Goal: Book appointment/travel/reservation

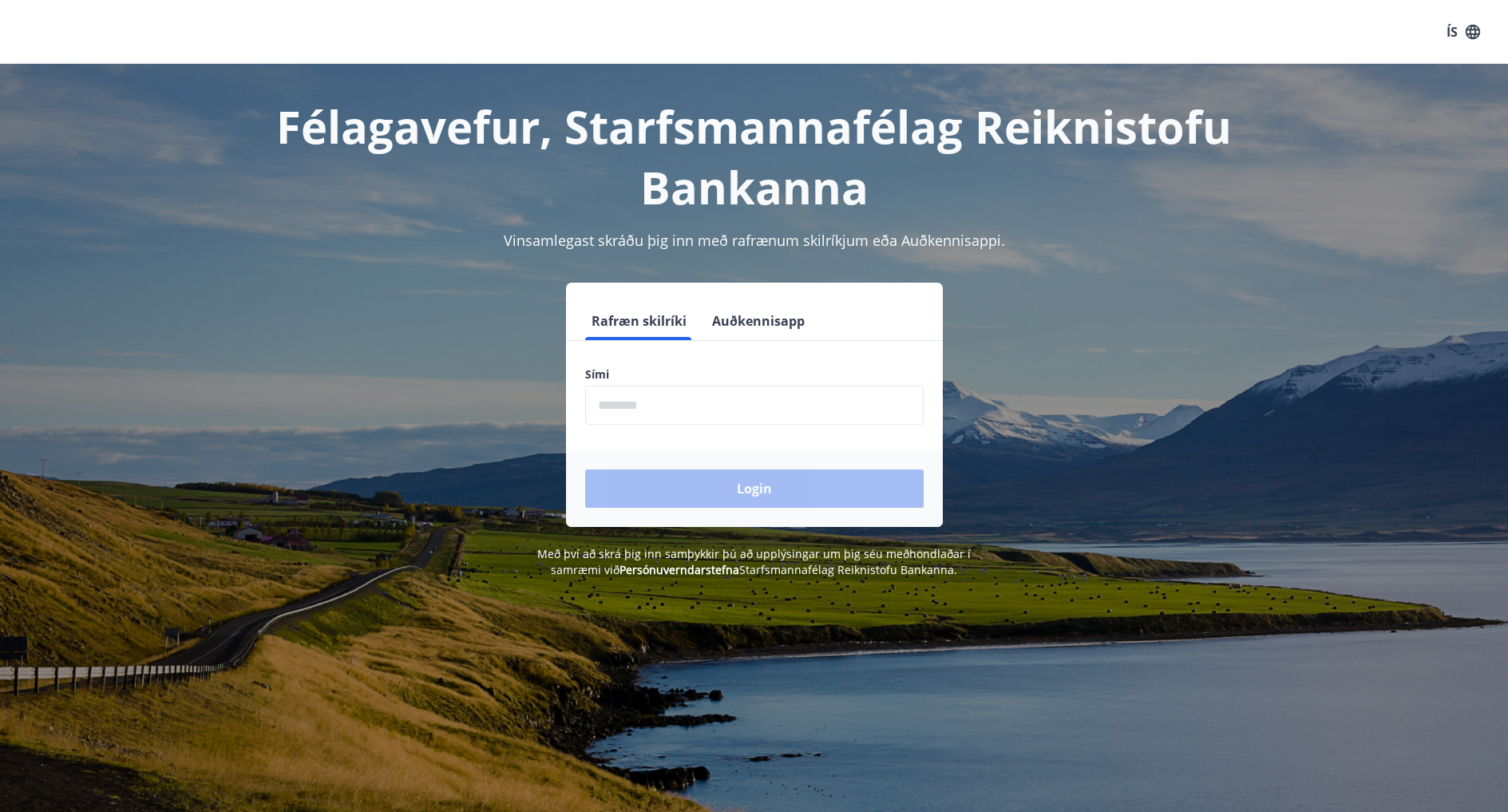
click at [694, 410] on input "phone" at bounding box center [755, 405] width 339 height 39
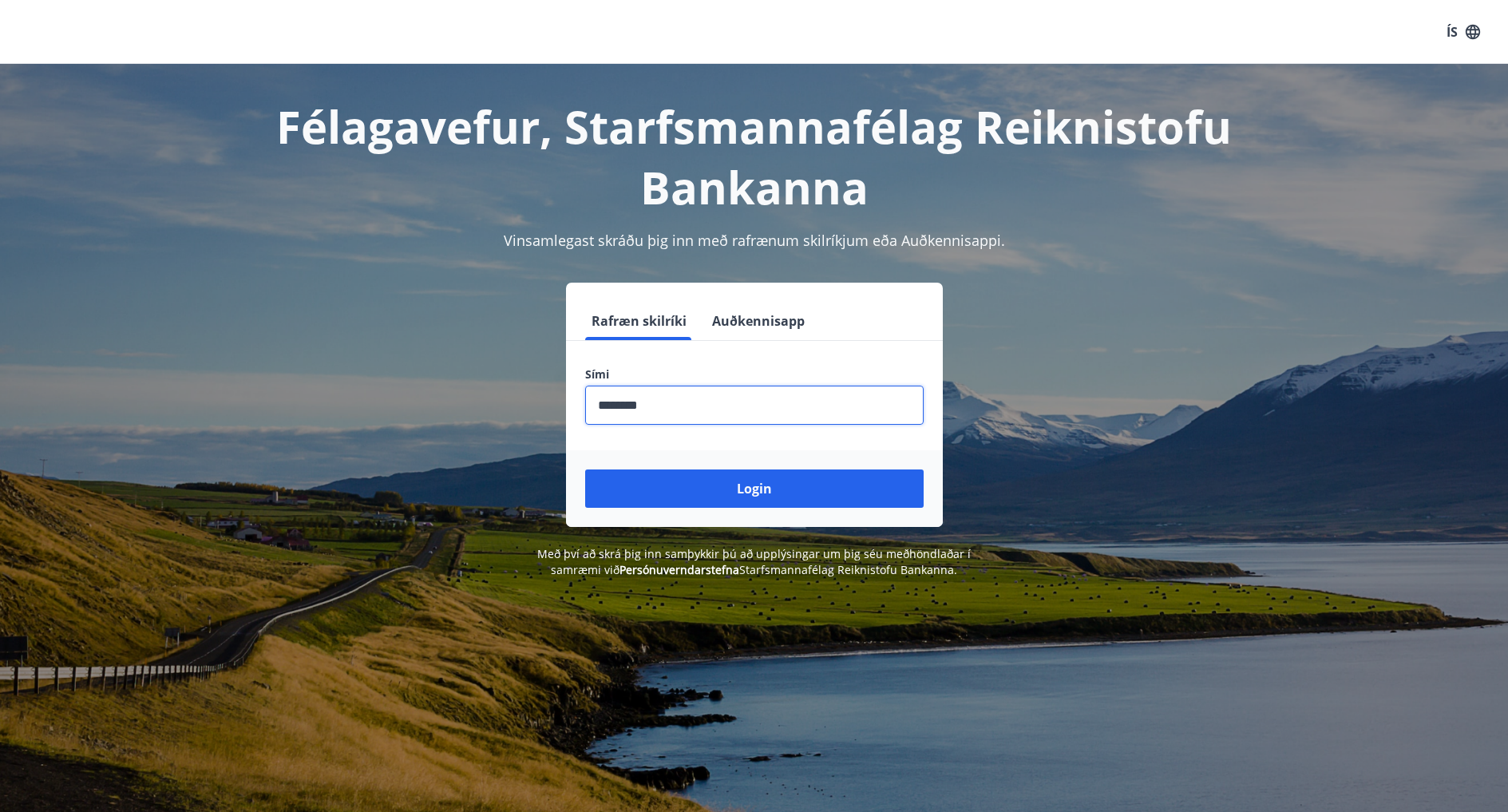
click at [622, 405] on input "phone" at bounding box center [755, 405] width 339 height 39
type input "********"
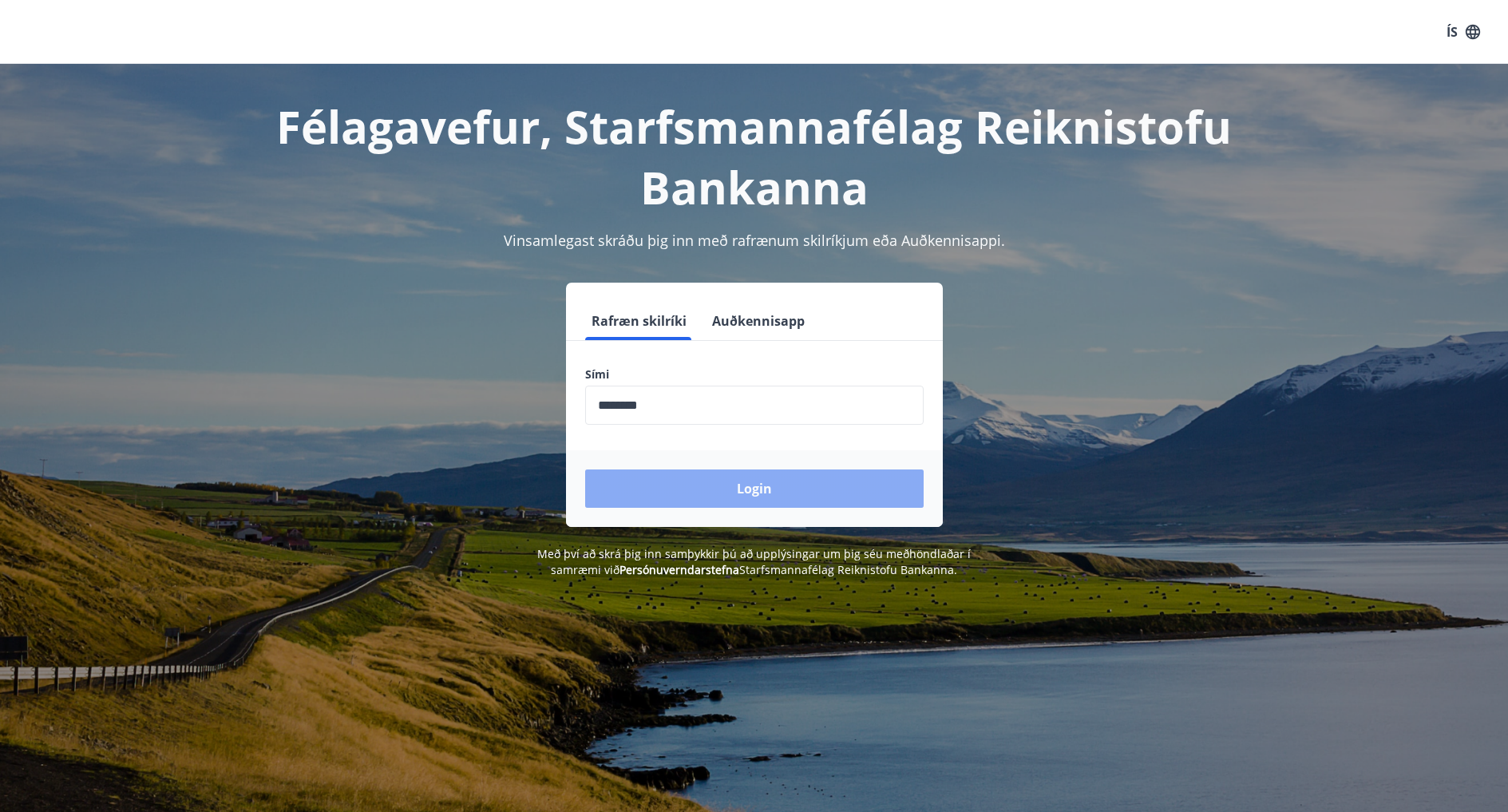
click at [698, 494] on button "Login" at bounding box center [755, 487] width 339 height 38
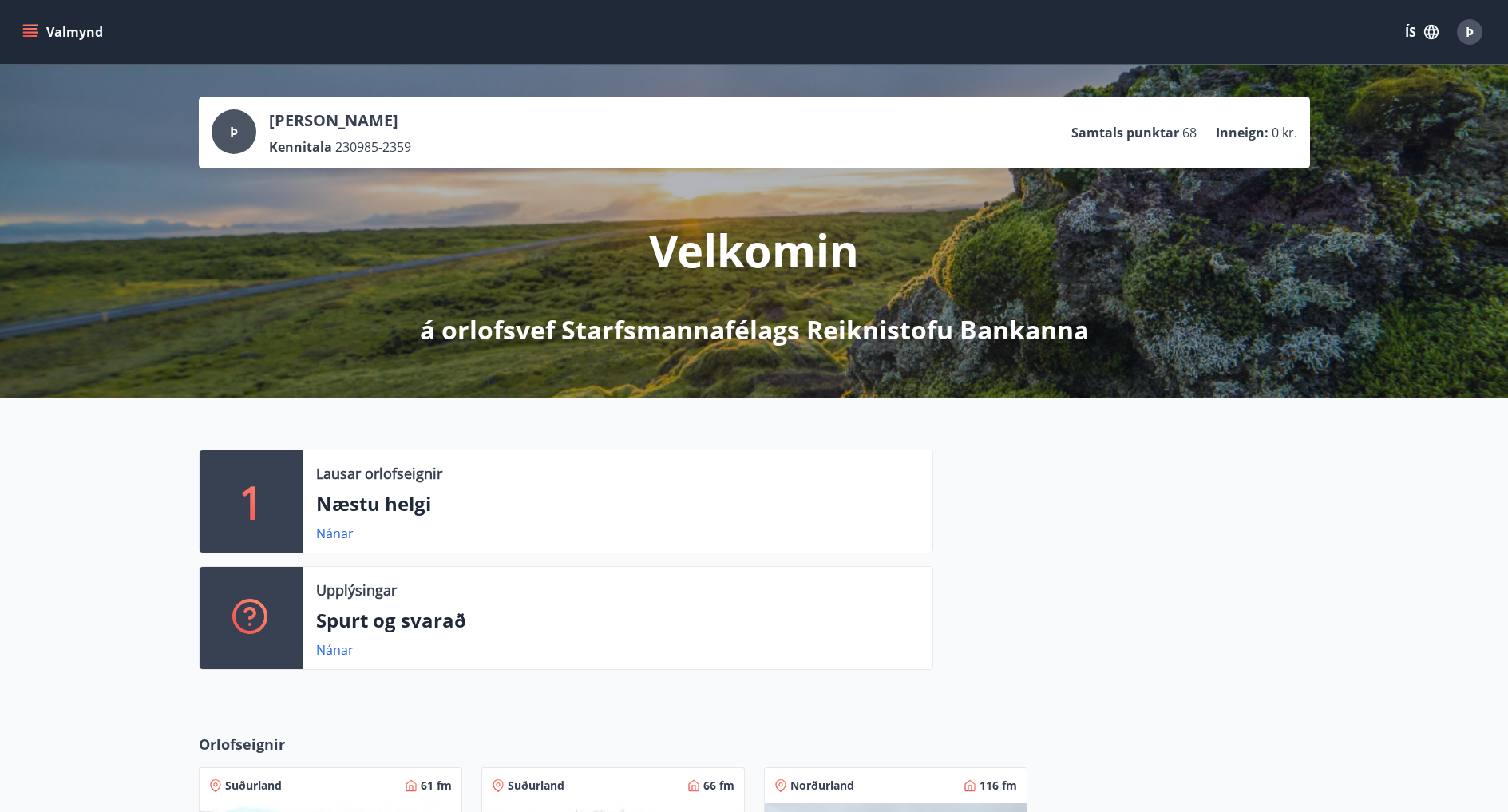
click at [376, 505] on p "Næstu helgi" at bounding box center [618, 503] width 603 height 27
click at [335, 545] on div "Lausar orlofseignir Næstu helgi Nánar" at bounding box center [618, 501] width 629 height 102
click at [334, 531] on link "Nánar" at bounding box center [335, 533] width 38 height 18
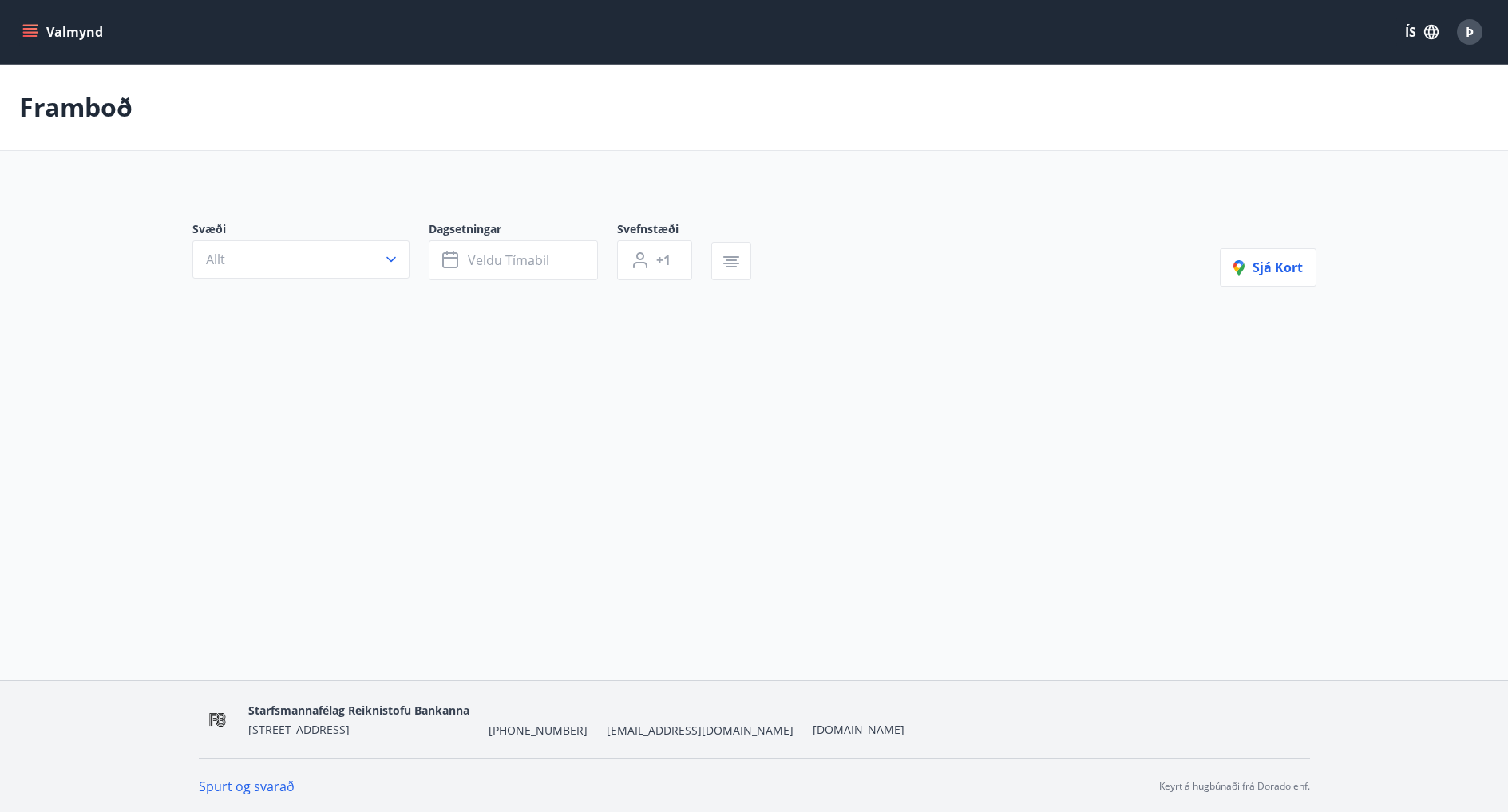
type input "*"
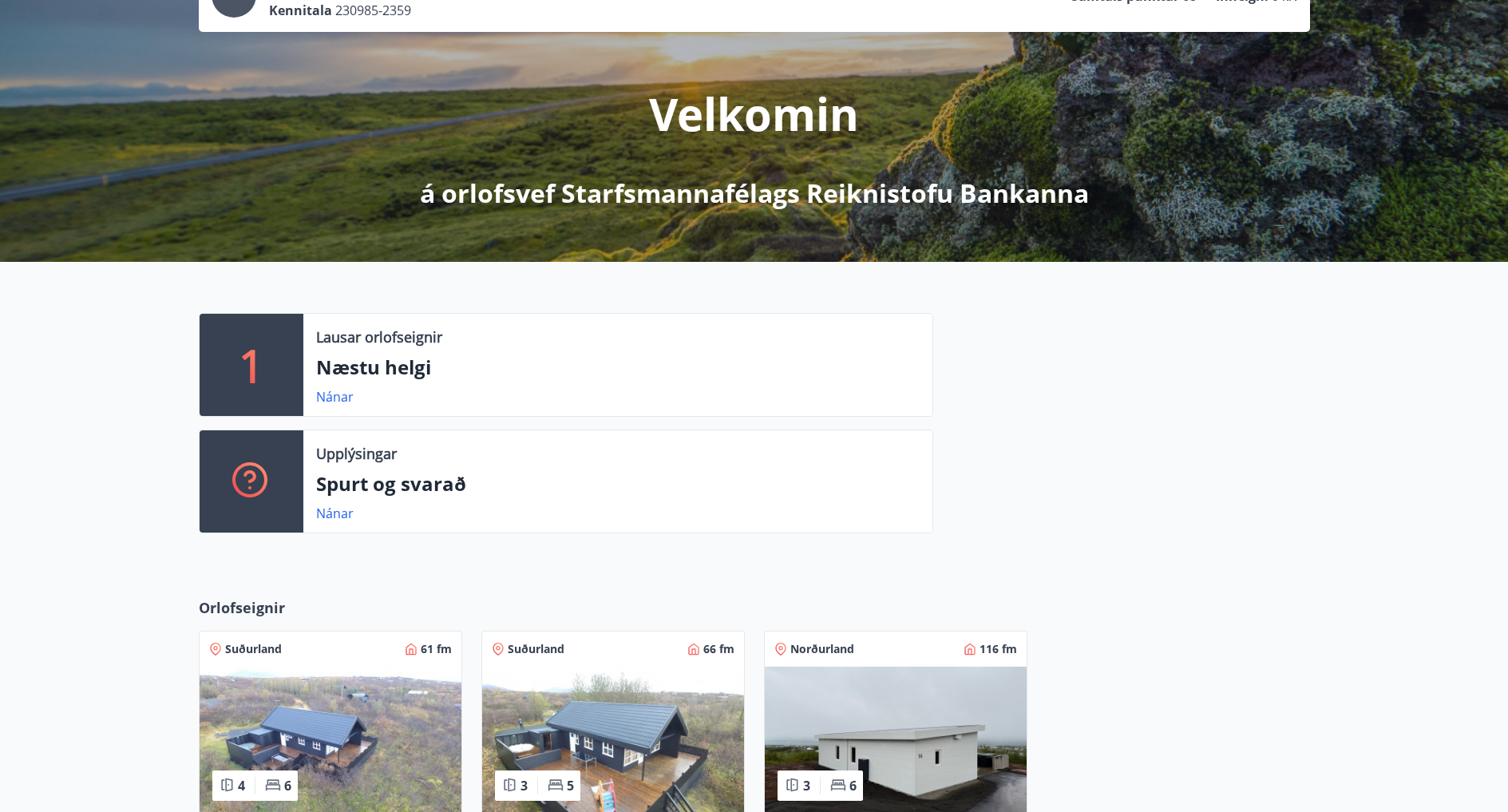
scroll to position [479, 0]
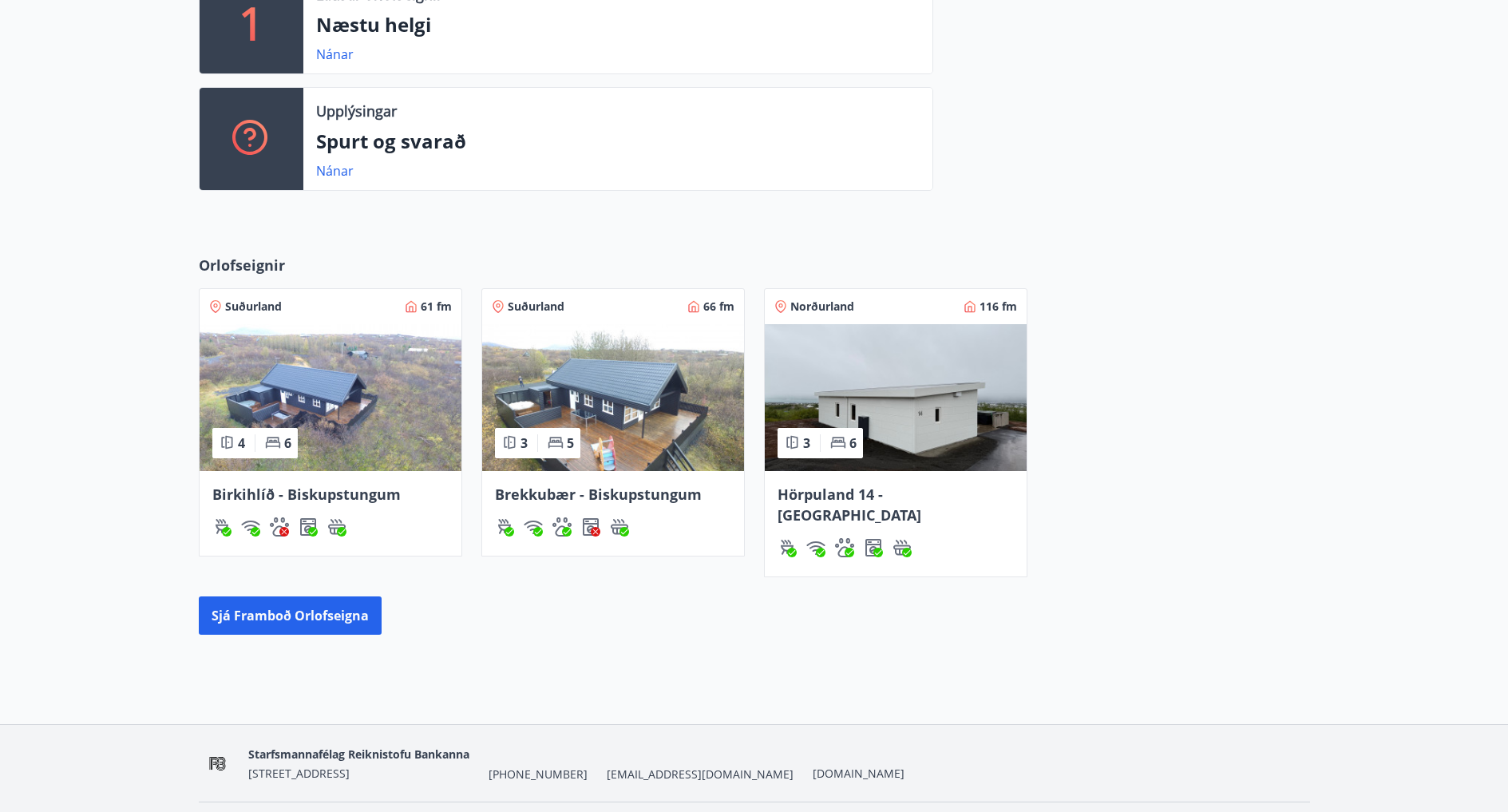
click at [942, 392] on img at bounding box center [896, 397] width 262 height 147
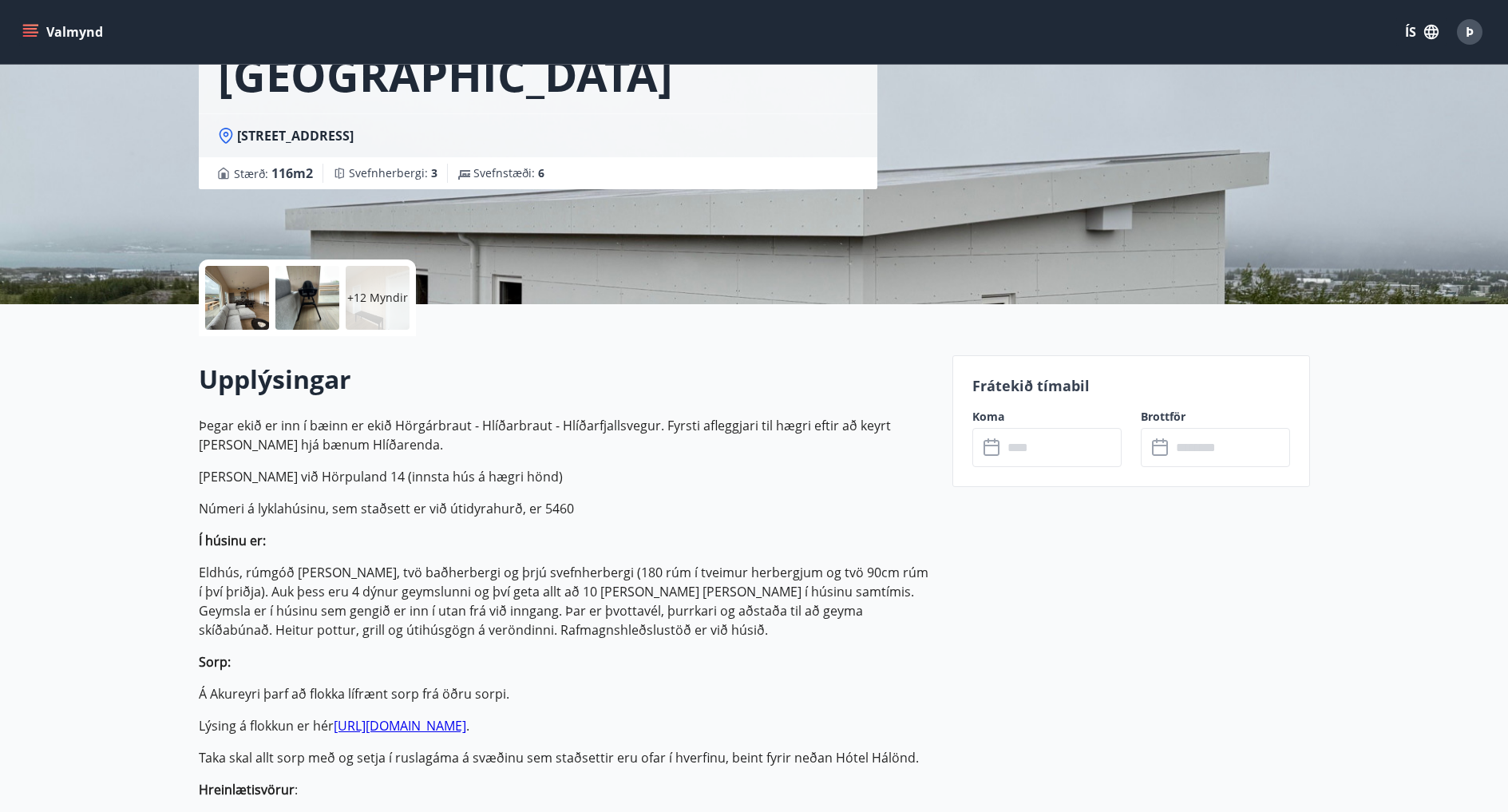
scroll to position [319, 0]
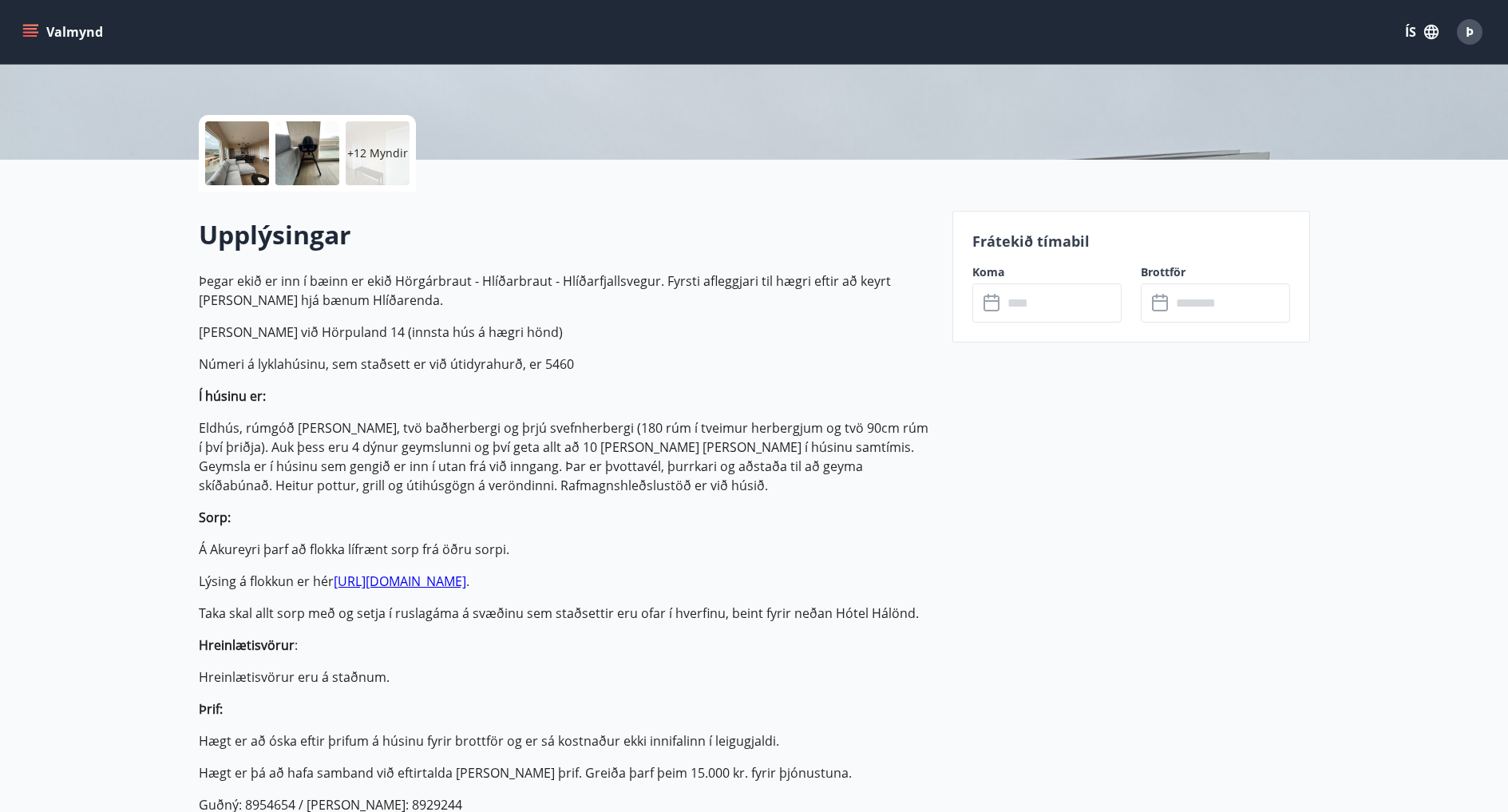
click at [1019, 305] on input "text" at bounding box center [1062, 302] width 119 height 39
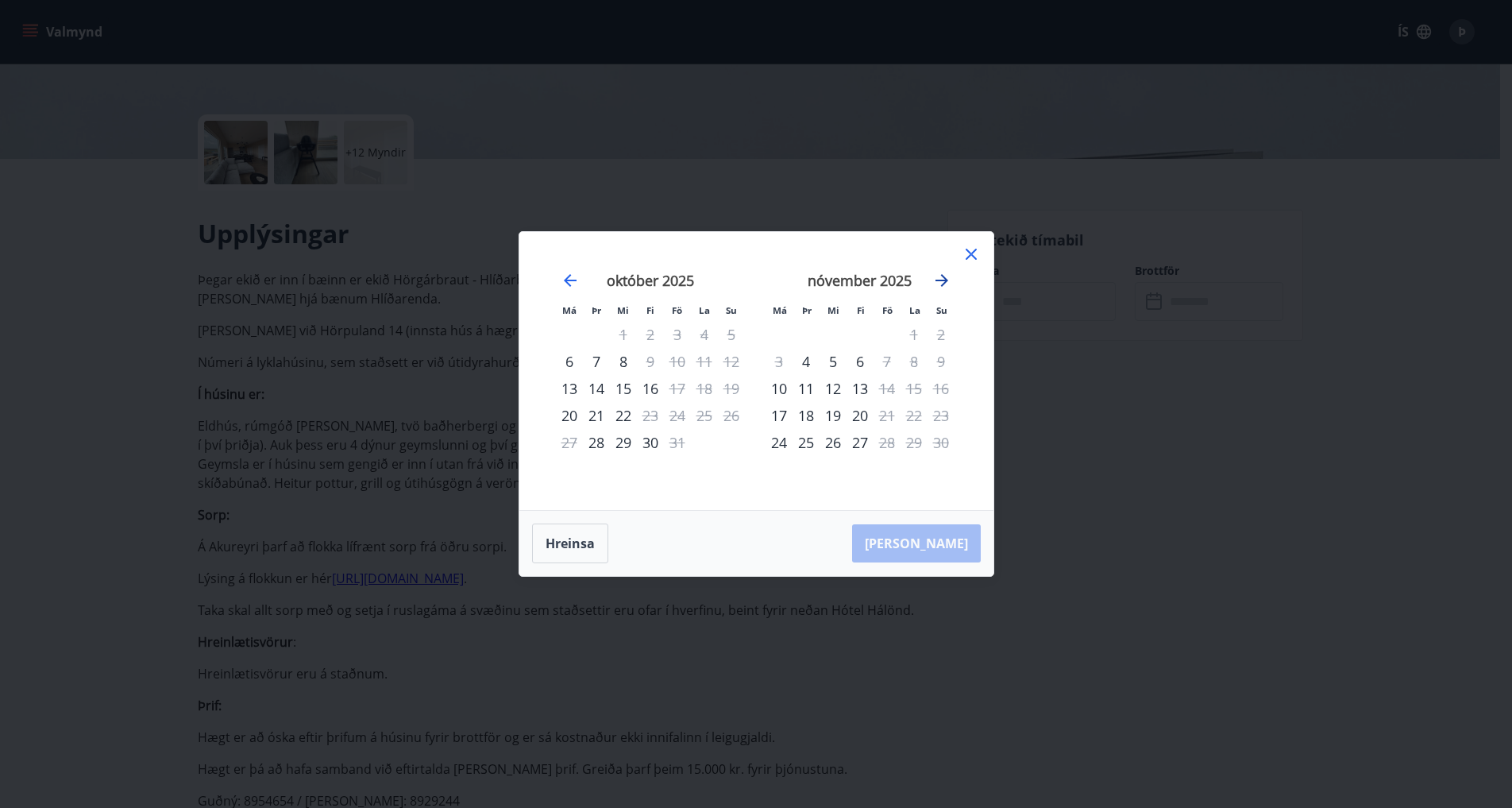
click at [947, 273] on icon "Move forward to switch to the next month." at bounding box center [941, 280] width 19 height 19
click at [885, 333] on div "5" at bounding box center [886, 334] width 27 height 27
click at [777, 363] on div "8" at bounding box center [779, 361] width 27 height 27
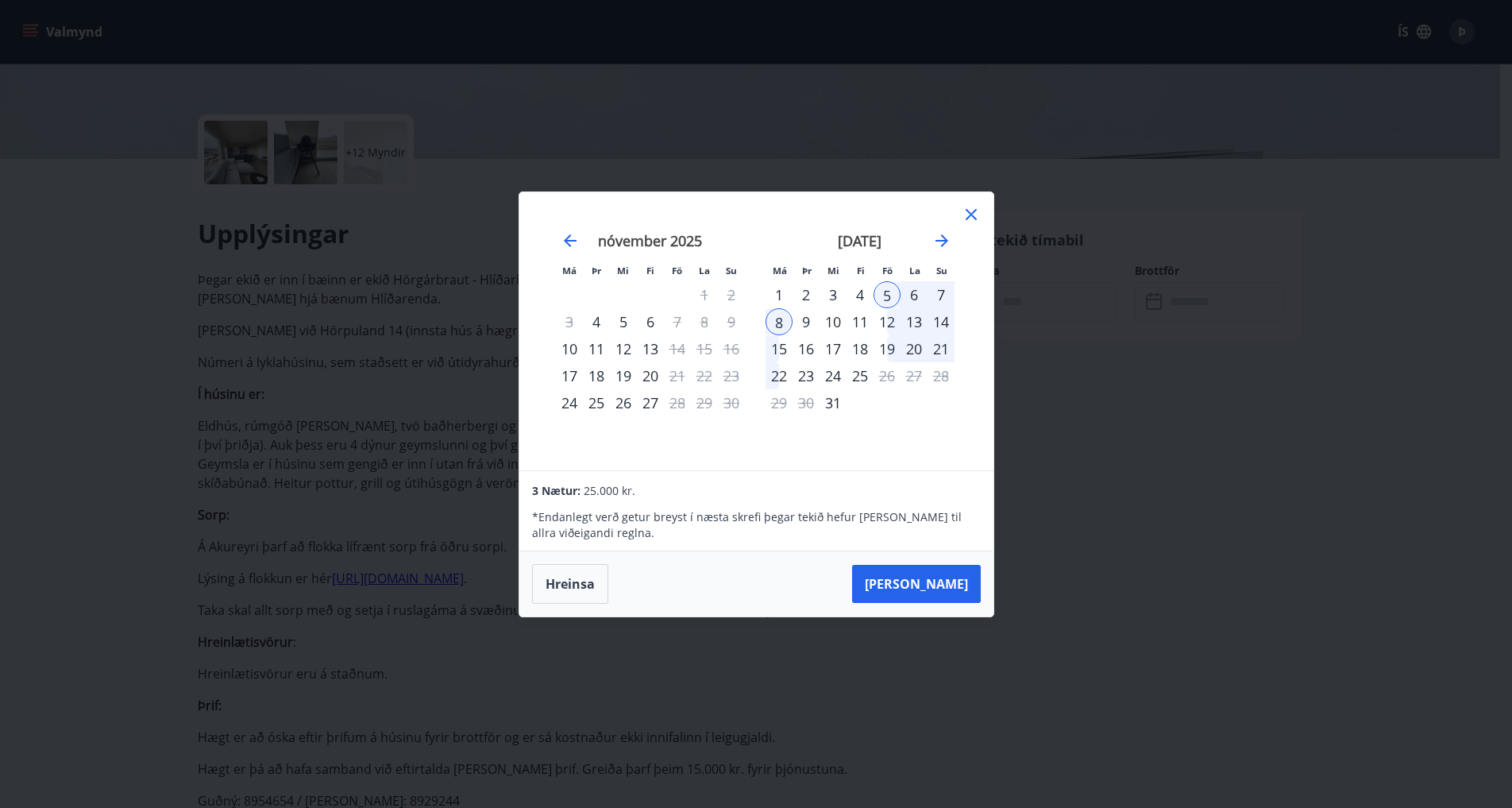
click at [885, 320] on div "12" at bounding box center [886, 321] width 27 height 27
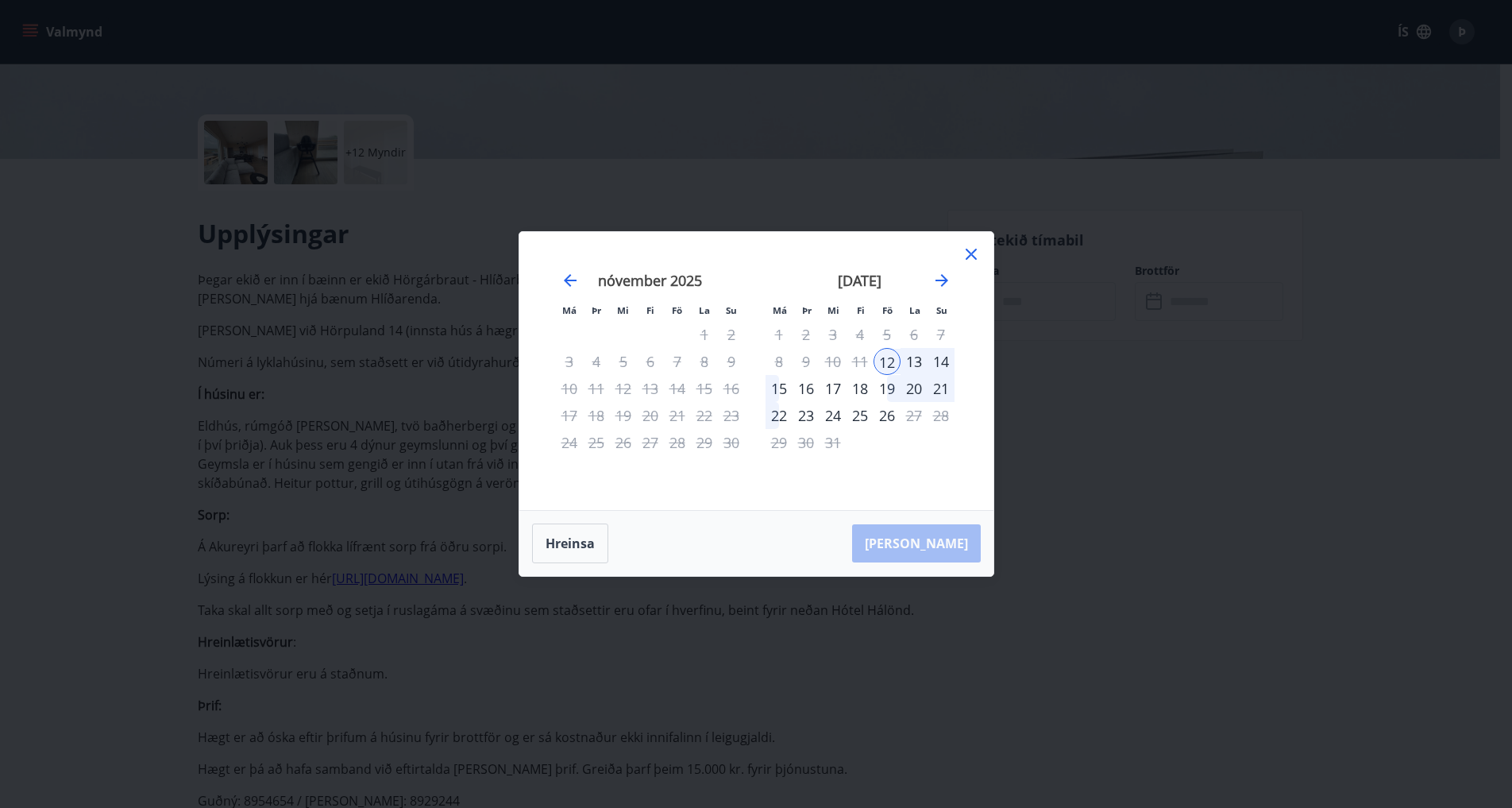
click at [784, 385] on div "15" at bounding box center [779, 387] width 27 height 27
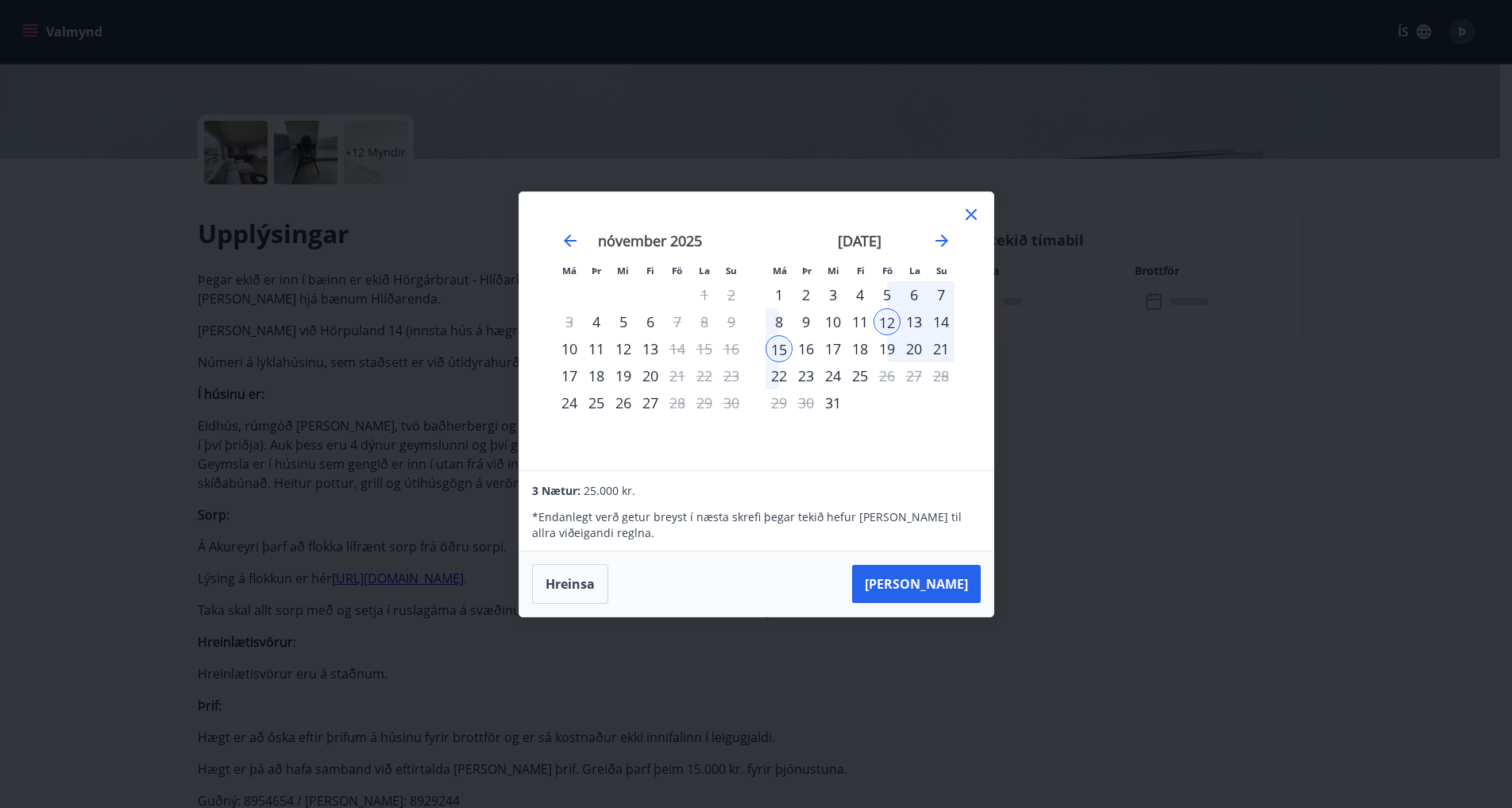
click at [883, 433] on div "desember 2025 1 2 3 4 5 6 7 8 9 10 11 12 13 14 15 16 17 18 19 20 21 22 23 24 25…" at bounding box center [860, 341] width 210 height 260
click at [969, 218] on icon at bounding box center [971, 214] width 19 height 19
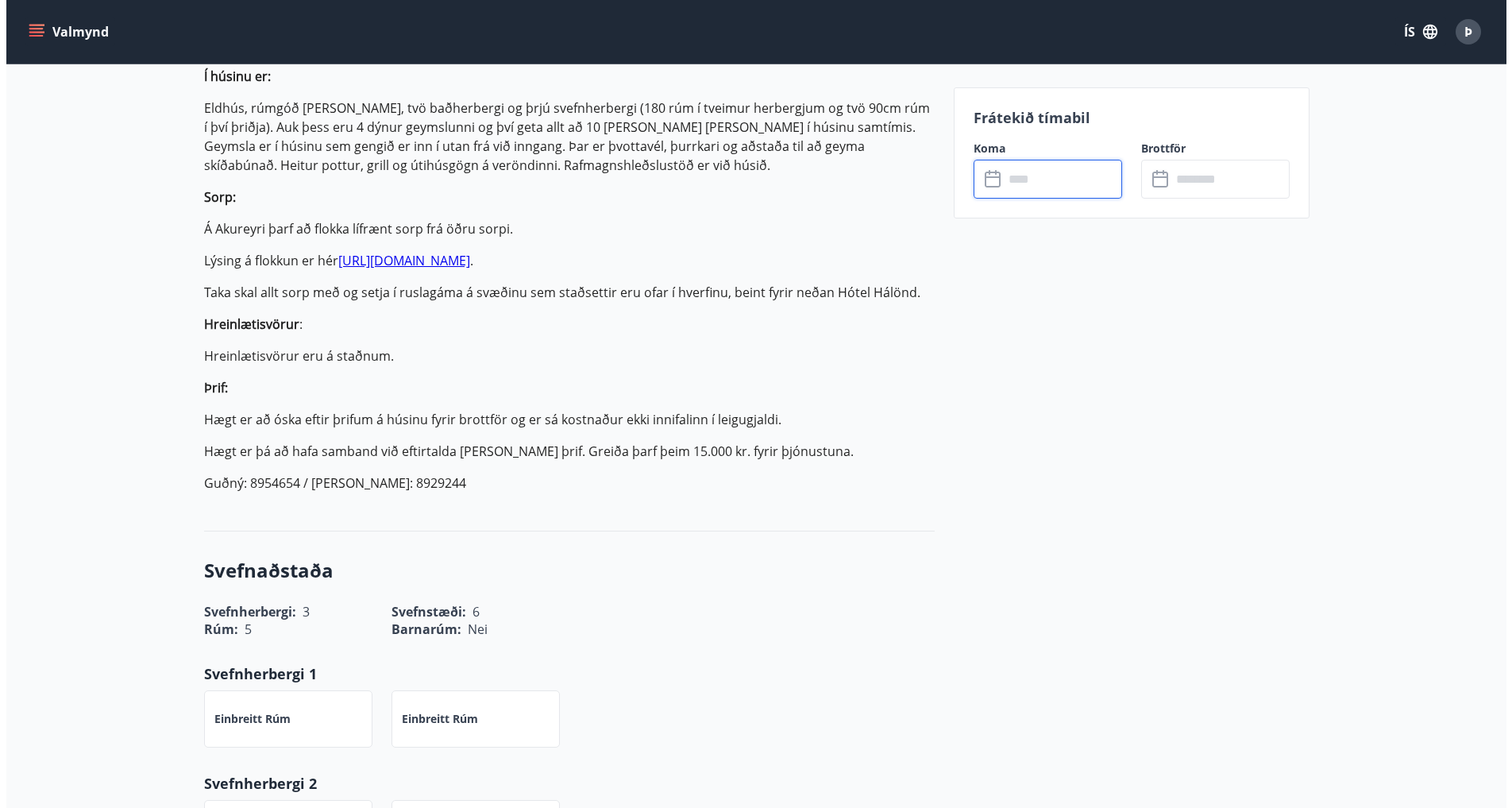
scroll to position [159, 0]
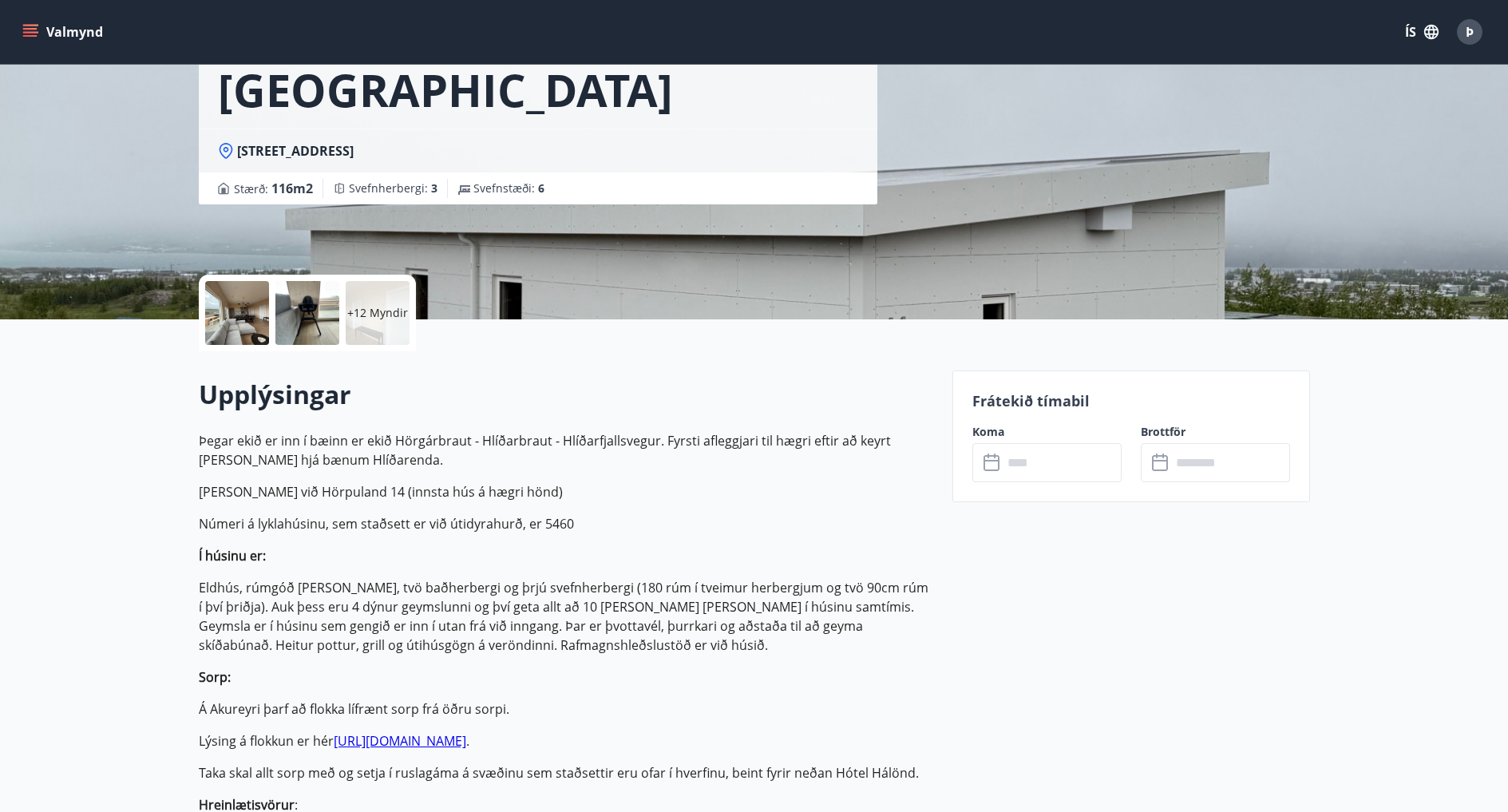
click at [225, 306] on div at bounding box center [237, 313] width 64 height 64
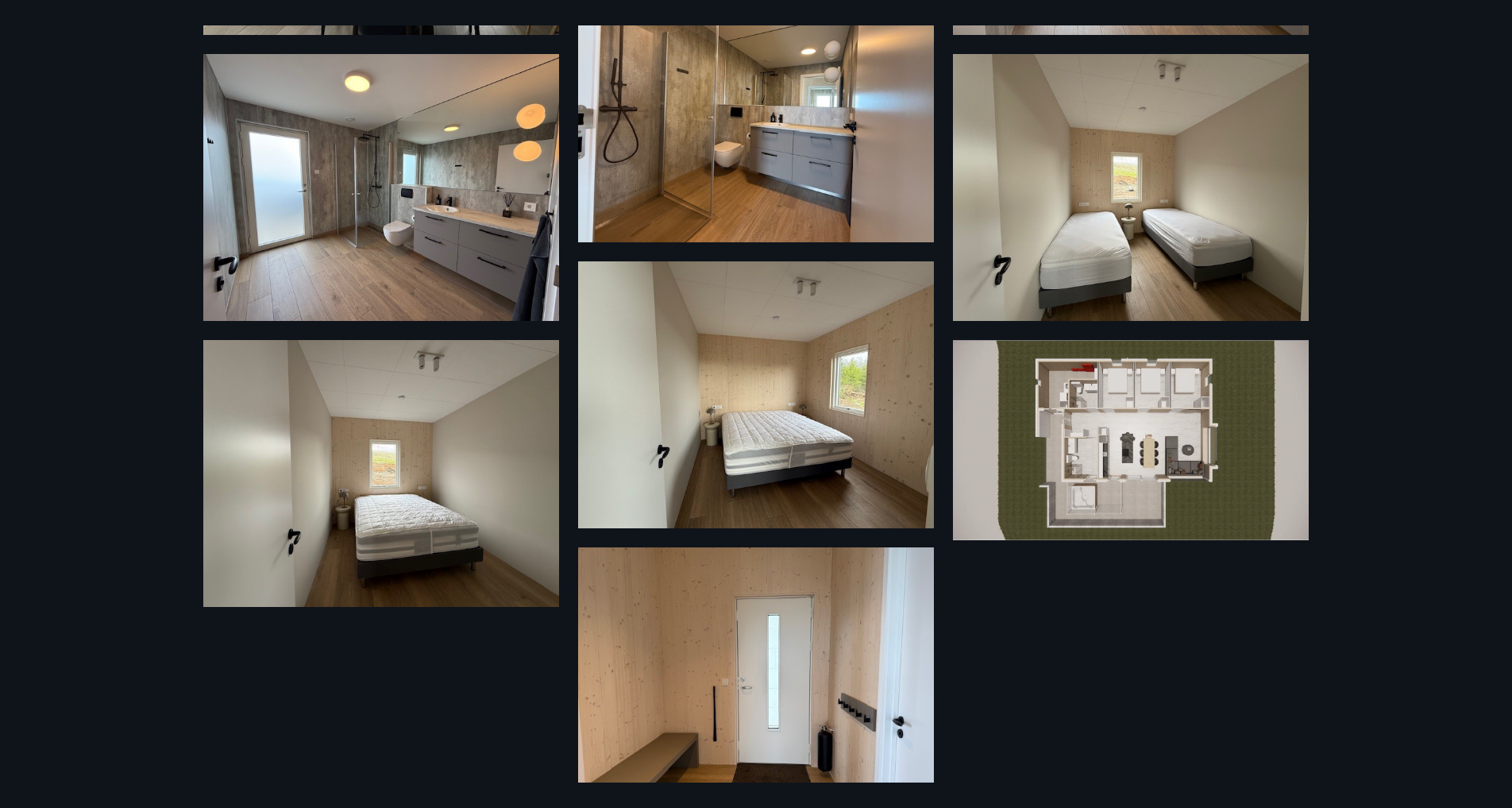
scroll to position [1192, 0]
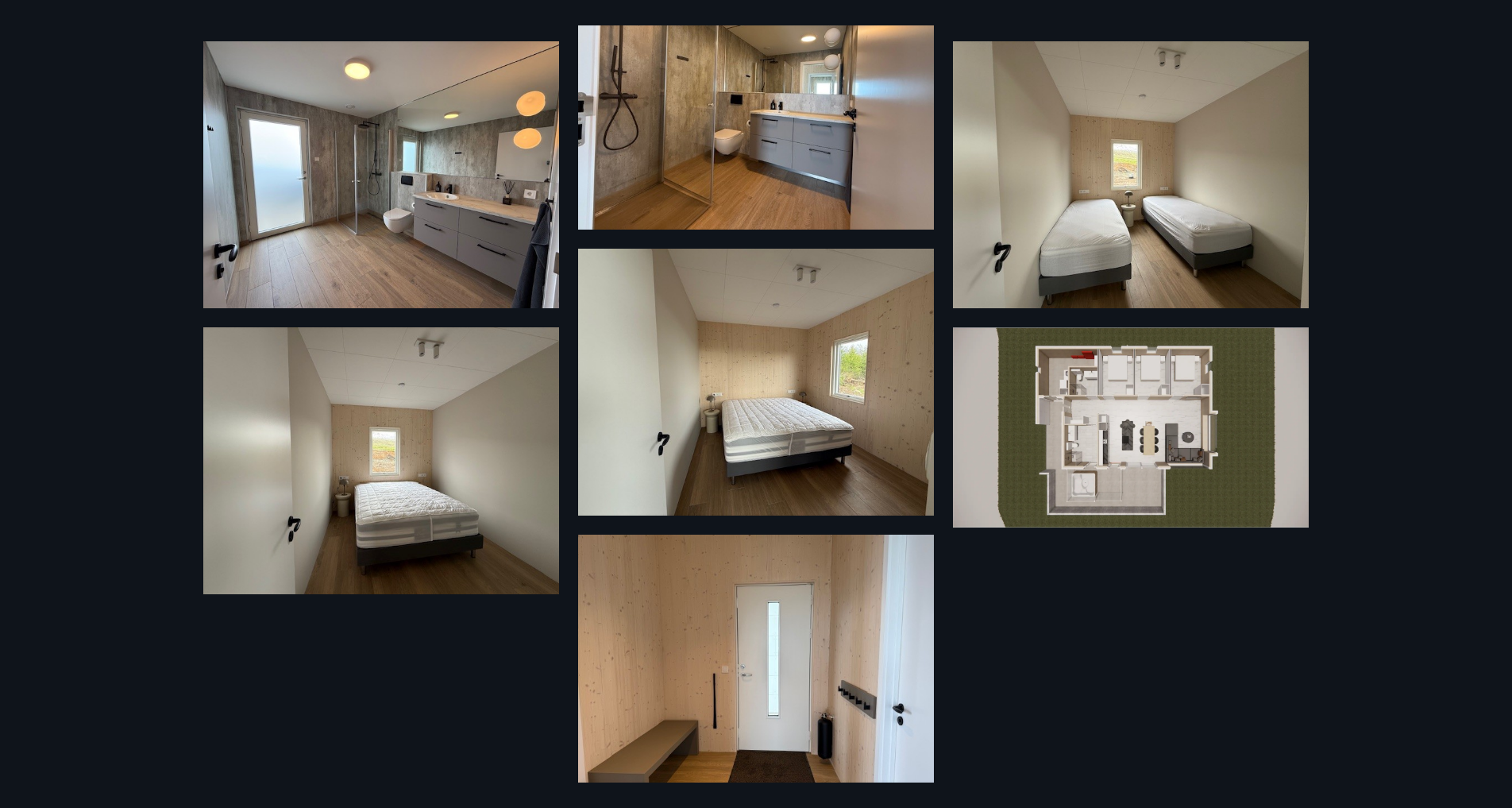
click at [1068, 374] on img at bounding box center [1131, 427] width 356 height 200
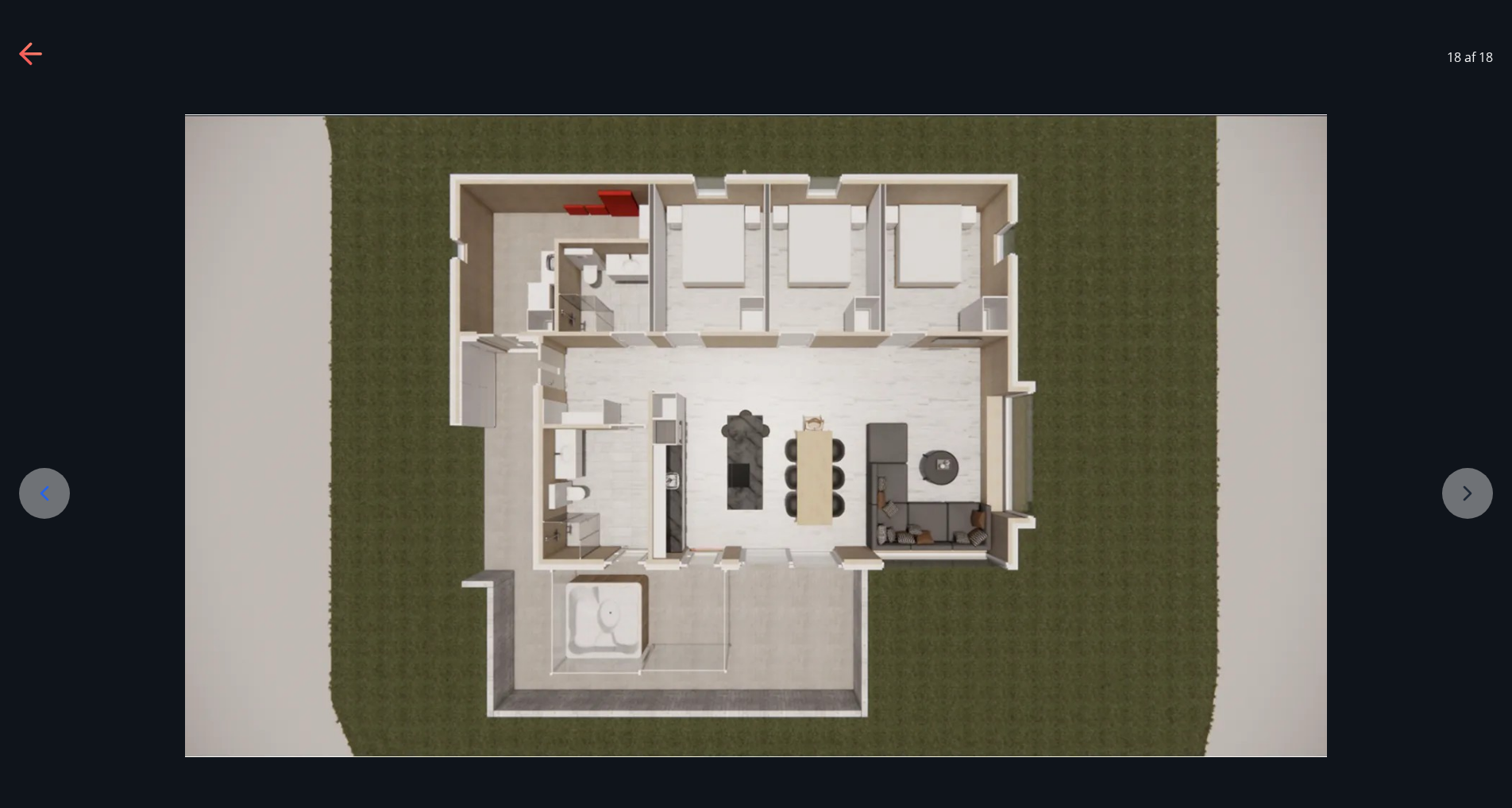
click at [1483, 328] on div at bounding box center [756, 435] width 1512 height 642
click at [38, 46] on icon at bounding box center [32, 55] width 26 height 26
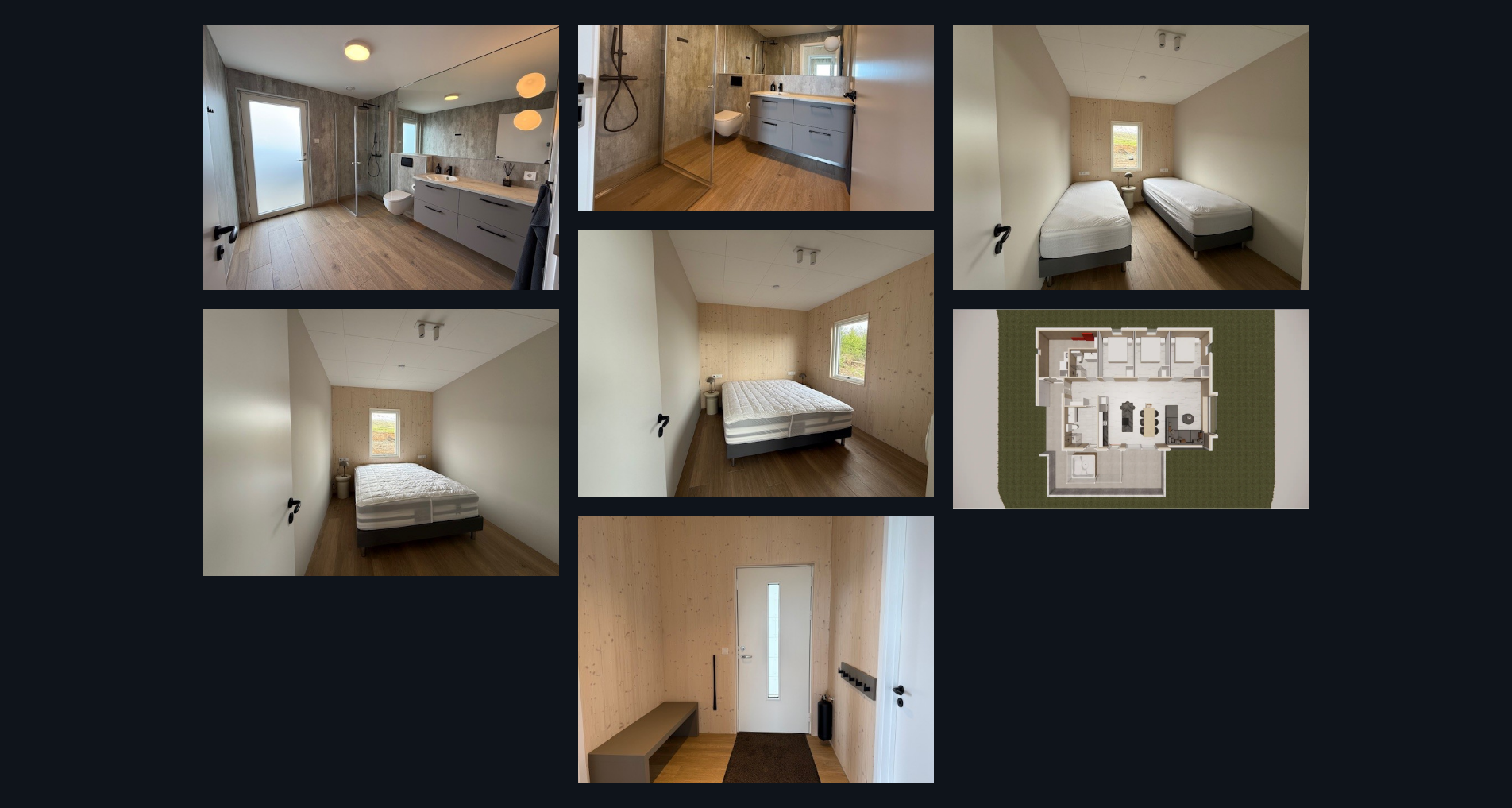
scroll to position [1215, 0]
